Goal: Task Accomplishment & Management: Complete application form

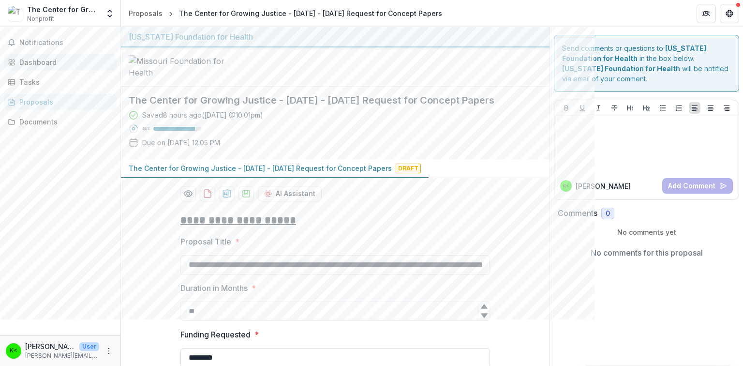
click at [44, 60] on div "Dashboard" at bounding box center [63, 62] width 89 height 10
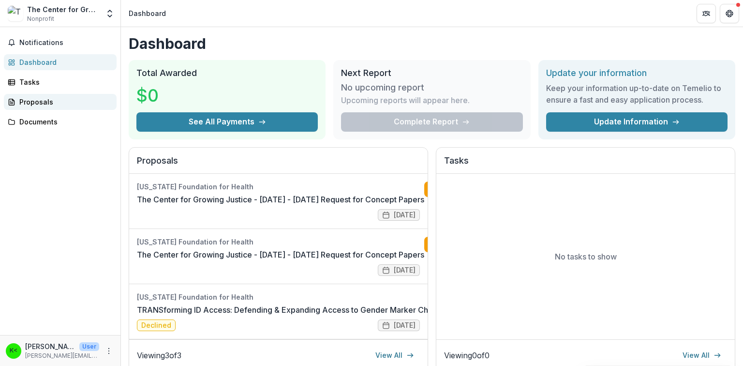
click at [25, 103] on div "Proposals" at bounding box center [63, 102] width 89 height 10
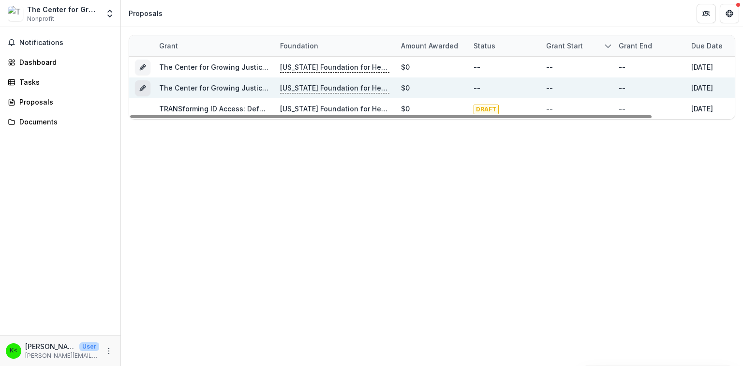
click at [142, 87] on icon "Grant 9abf61b2-96aa-428b-a3da-43f8c4e1fd19" at bounding box center [142, 89] width 4 height 4
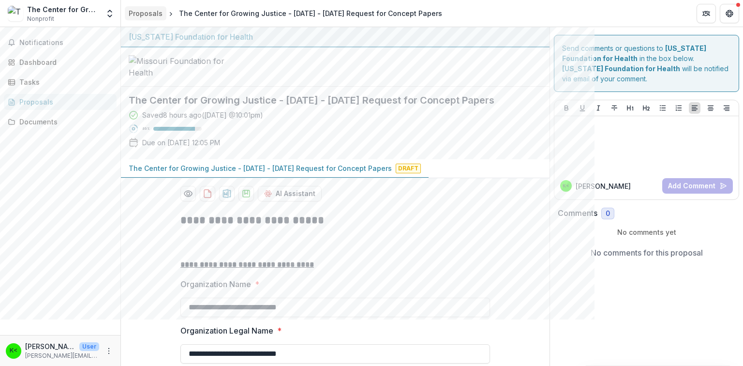
click at [147, 14] on div "Proposals" at bounding box center [146, 13] width 34 height 10
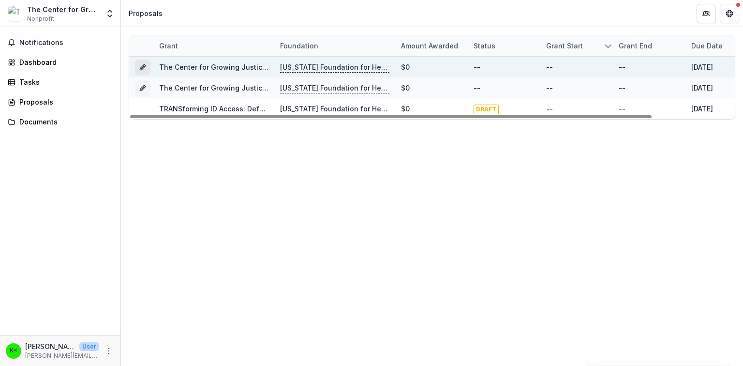
click at [137, 73] on button "Grant c0732e54-ff00-4c59-af5b-3b1f053a31ac" at bounding box center [142, 66] width 15 height 15
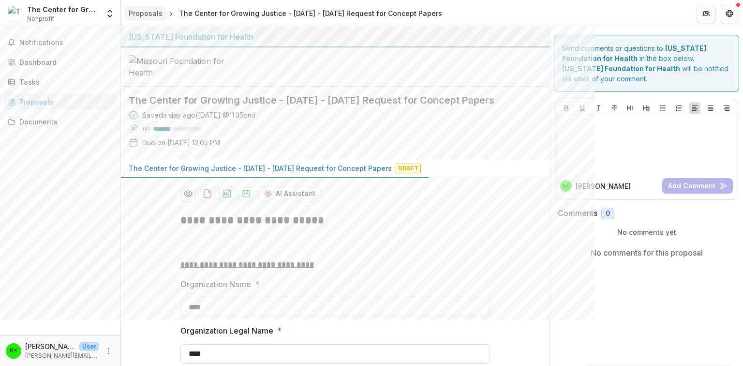
click at [143, 14] on div "Proposals" at bounding box center [146, 13] width 34 height 10
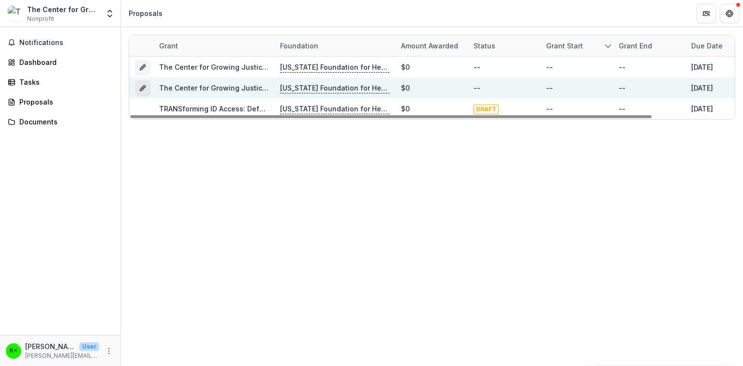
click at [142, 90] on icon "Grant 9abf61b2-96aa-428b-a3da-43f8c4e1fd19" at bounding box center [142, 89] width 4 height 4
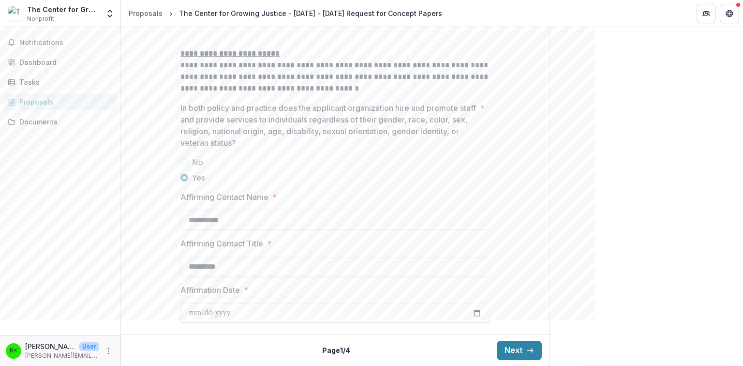
scroll to position [1334, 0]
click at [507, 348] on button "Next" at bounding box center [519, 349] width 45 height 19
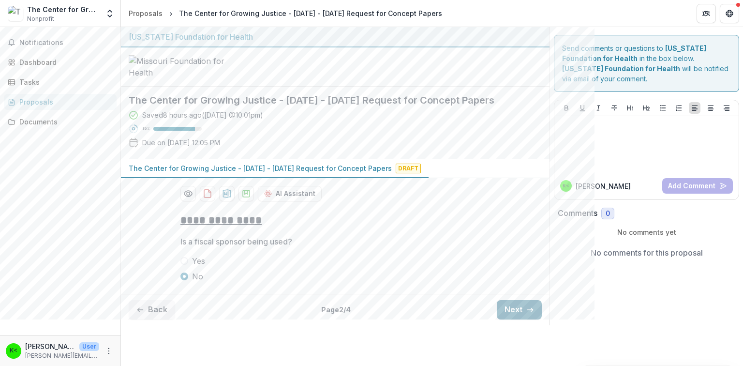
click at [514, 319] on button "Next" at bounding box center [519, 309] width 45 height 19
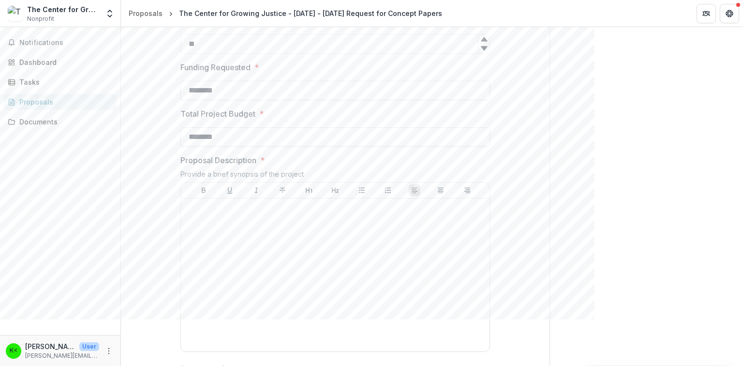
scroll to position [174, 0]
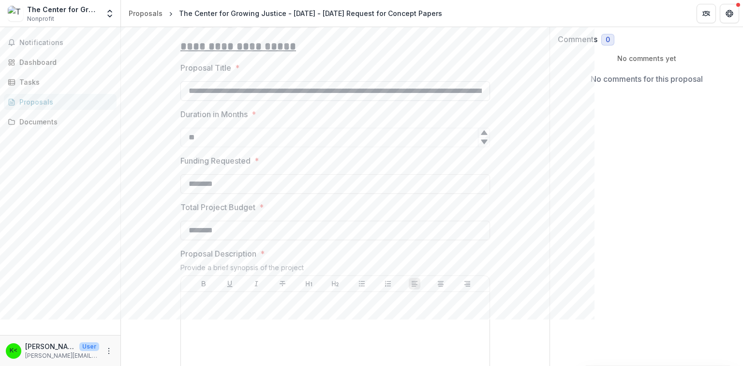
click at [208, 101] on input "**********" at bounding box center [335, 90] width 310 height 19
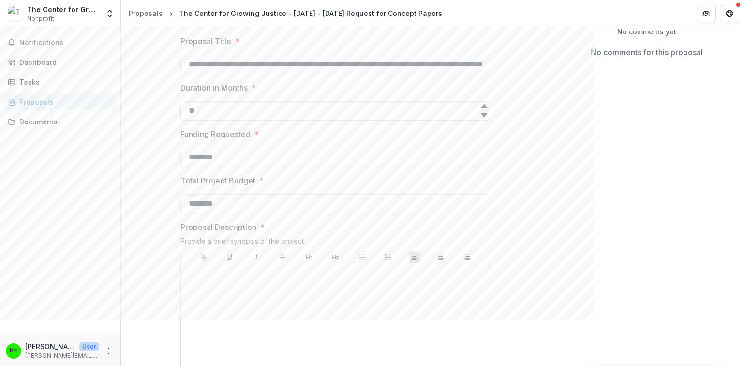
scroll to position [212, 0]
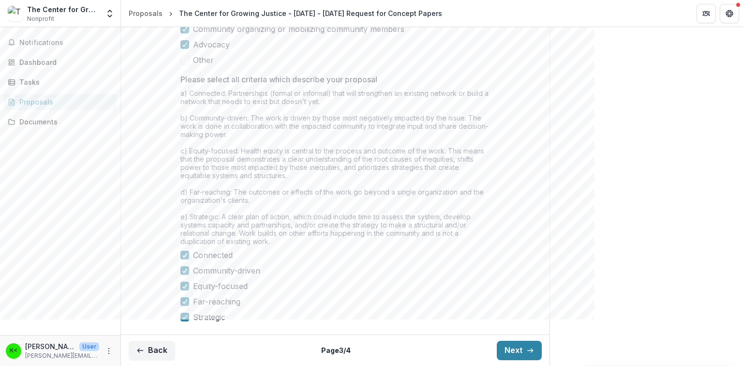
scroll to position [831, 0]
click at [500, 344] on button "Next" at bounding box center [519, 349] width 45 height 19
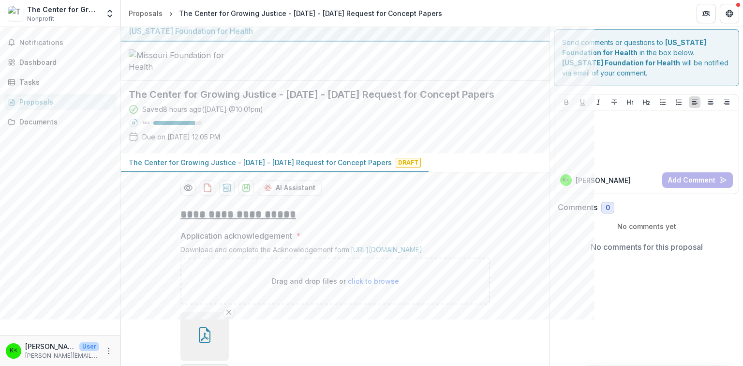
scroll to position [0, 0]
